Goal: Information Seeking & Learning: Learn about a topic

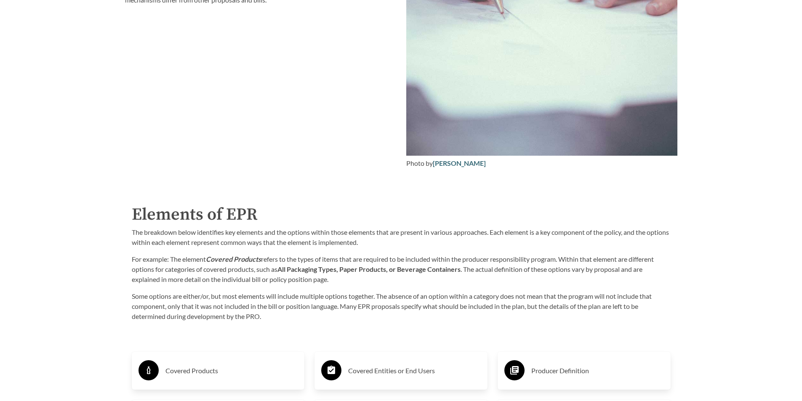
scroll to position [1431, 0]
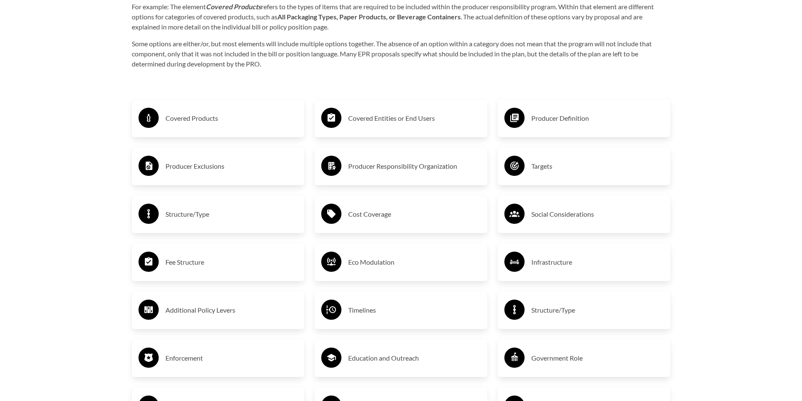
click at [232, 125] on h3 "Covered Products" at bounding box center [231, 118] width 133 height 13
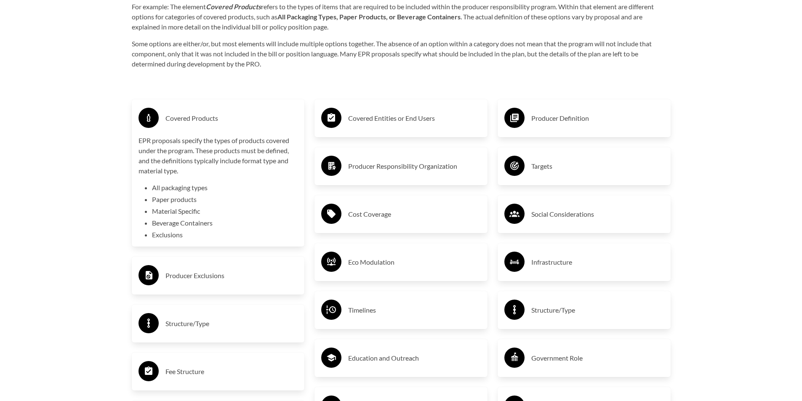
click at [232, 125] on h3 "Covered Products" at bounding box center [231, 118] width 133 height 13
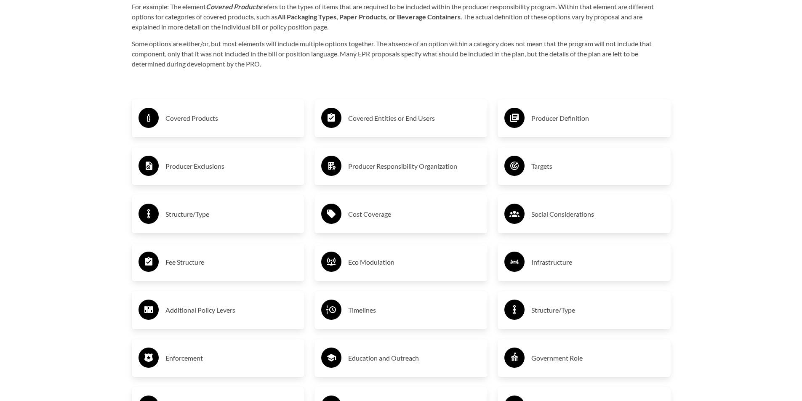
click at [244, 177] on div "Producer Exclusions" at bounding box center [219, 166] width 160 height 24
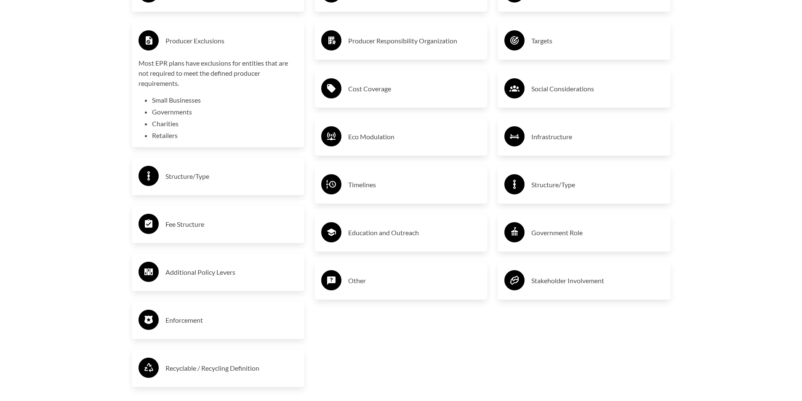
scroll to position [1600, 0]
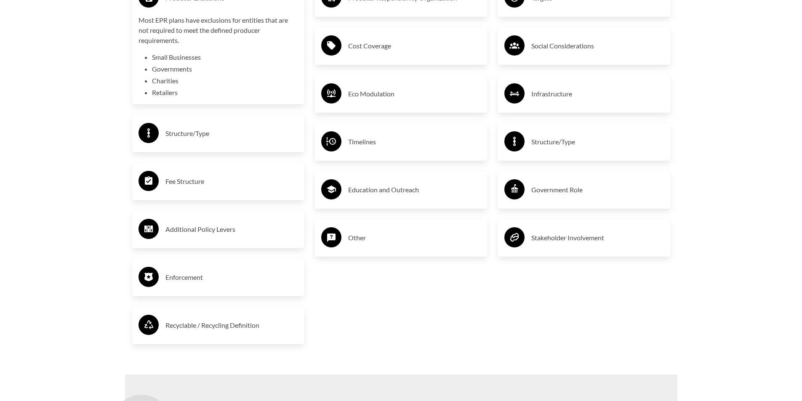
click at [237, 143] on div "Structure/Type" at bounding box center [219, 133] width 160 height 24
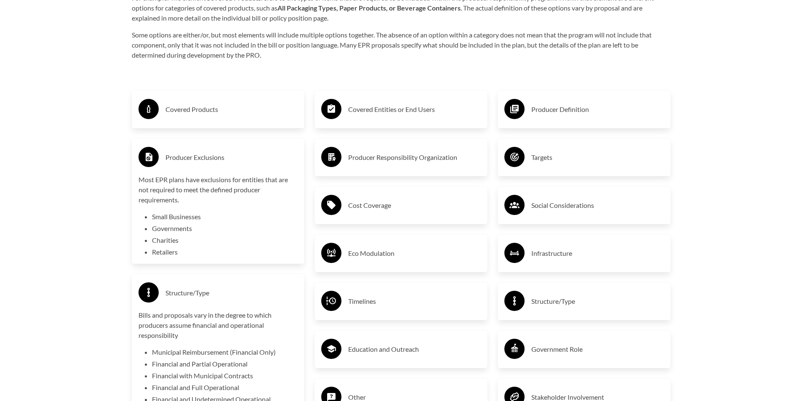
scroll to position [1305, 0]
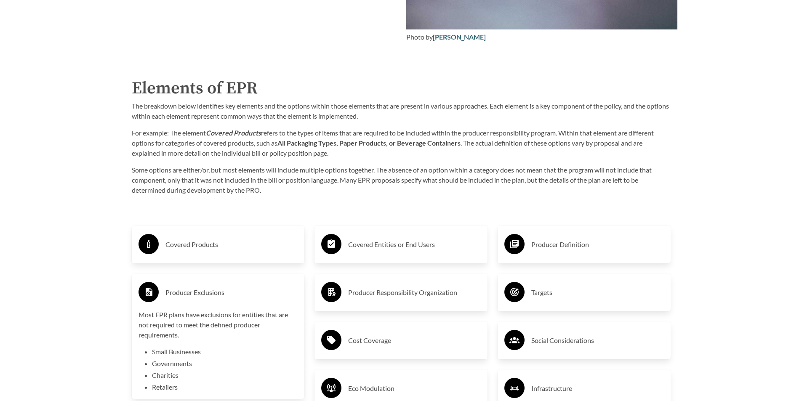
click at [560, 245] on h3 "Producer Definition" at bounding box center [597, 244] width 133 height 13
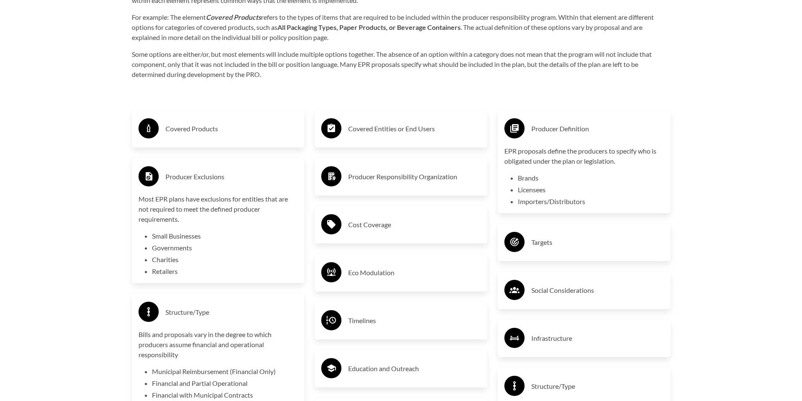
scroll to position [1473, 0]
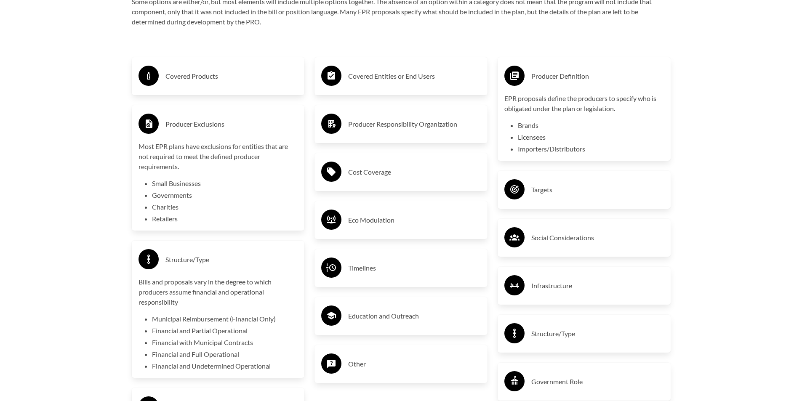
click at [543, 205] on div "Targets" at bounding box center [584, 190] width 173 height 38
click at [538, 189] on h3 "Targets" at bounding box center [597, 189] width 133 height 13
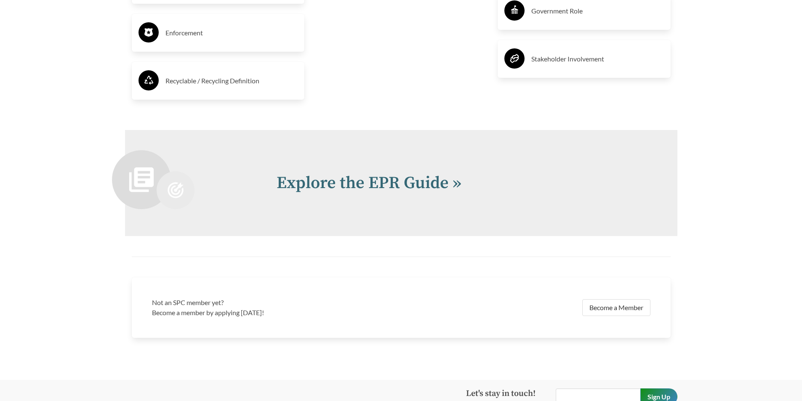
scroll to position [2027, 0]
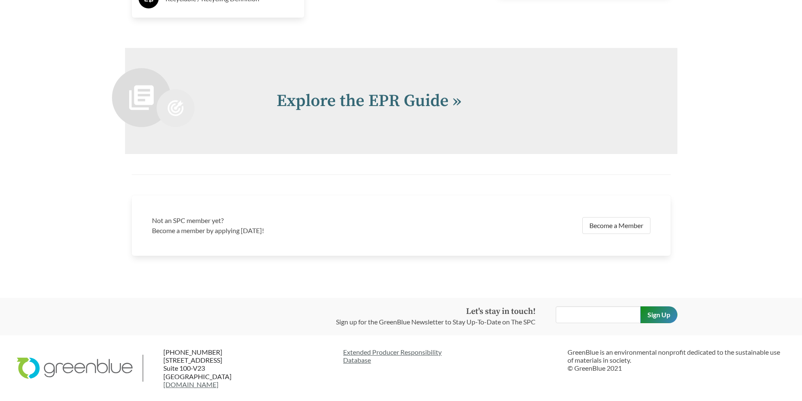
click at [403, 85] on div "Explore the EPR Guide »" at bounding box center [401, 101] width 552 height 106
click at [403, 96] on link "Explore the EPR Guide »" at bounding box center [369, 101] width 185 height 21
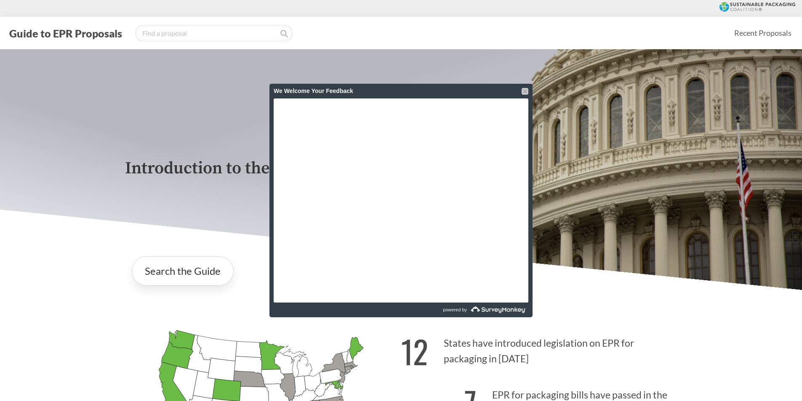
click at [524, 89] on div at bounding box center [525, 91] width 7 height 7
